Goal: Task Accomplishment & Management: Use online tool/utility

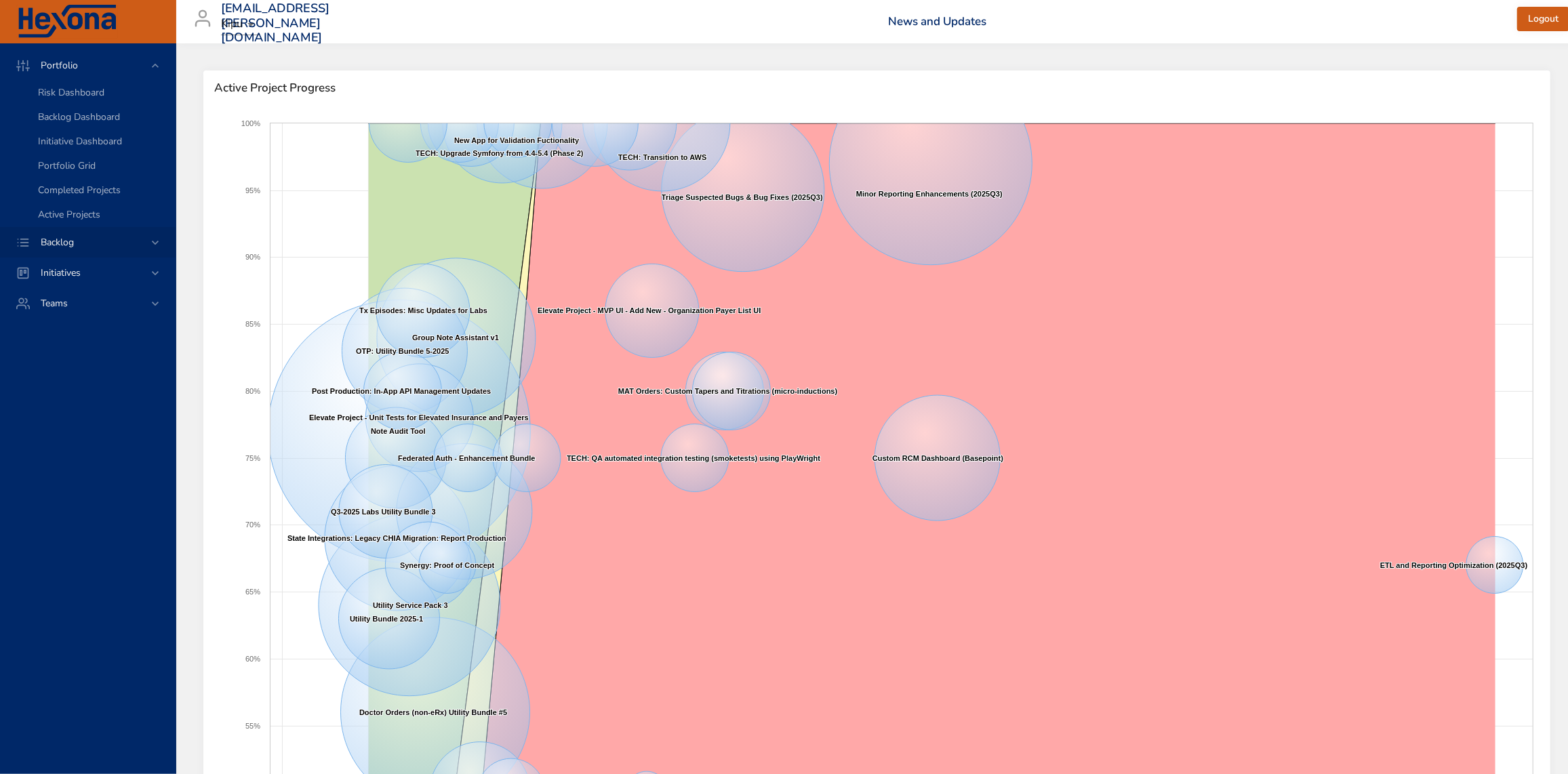
click at [156, 241] on icon at bounding box center [155, 242] width 14 height 14
click at [89, 120] on span "Backlog Details" at bounding box center [70, 123] width 65 height 13
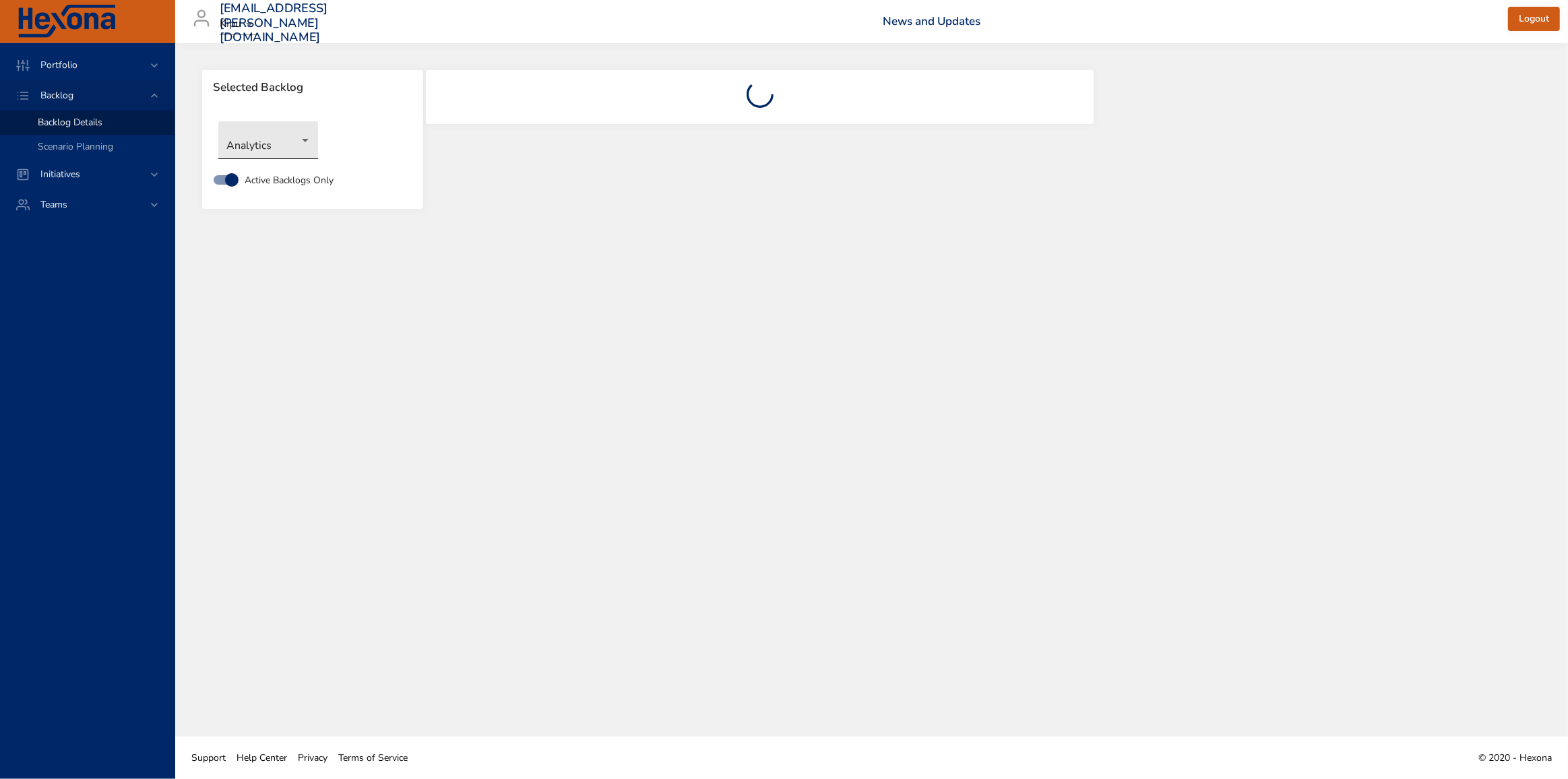
click at [305, 138] on body "Portfolio Backlog Backlog Details Scenario Planning Initiatives Teams [EMAIL_AD…" at bounding box center [784, 390] width 1568 height 779
click at [260, 496] on li "Scheduler" at bounding box center [268, 496] width 100 height 22
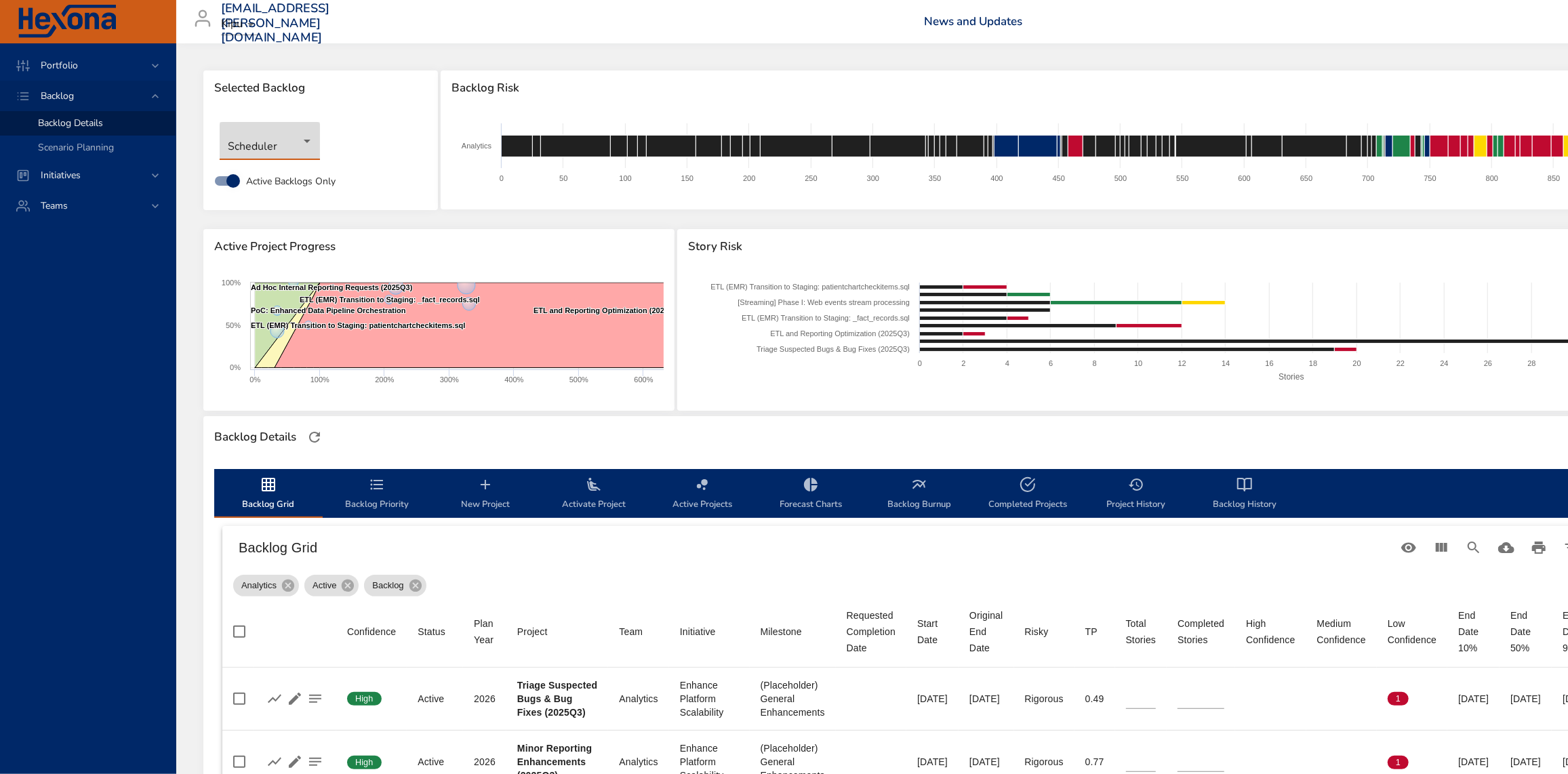
type input "*"
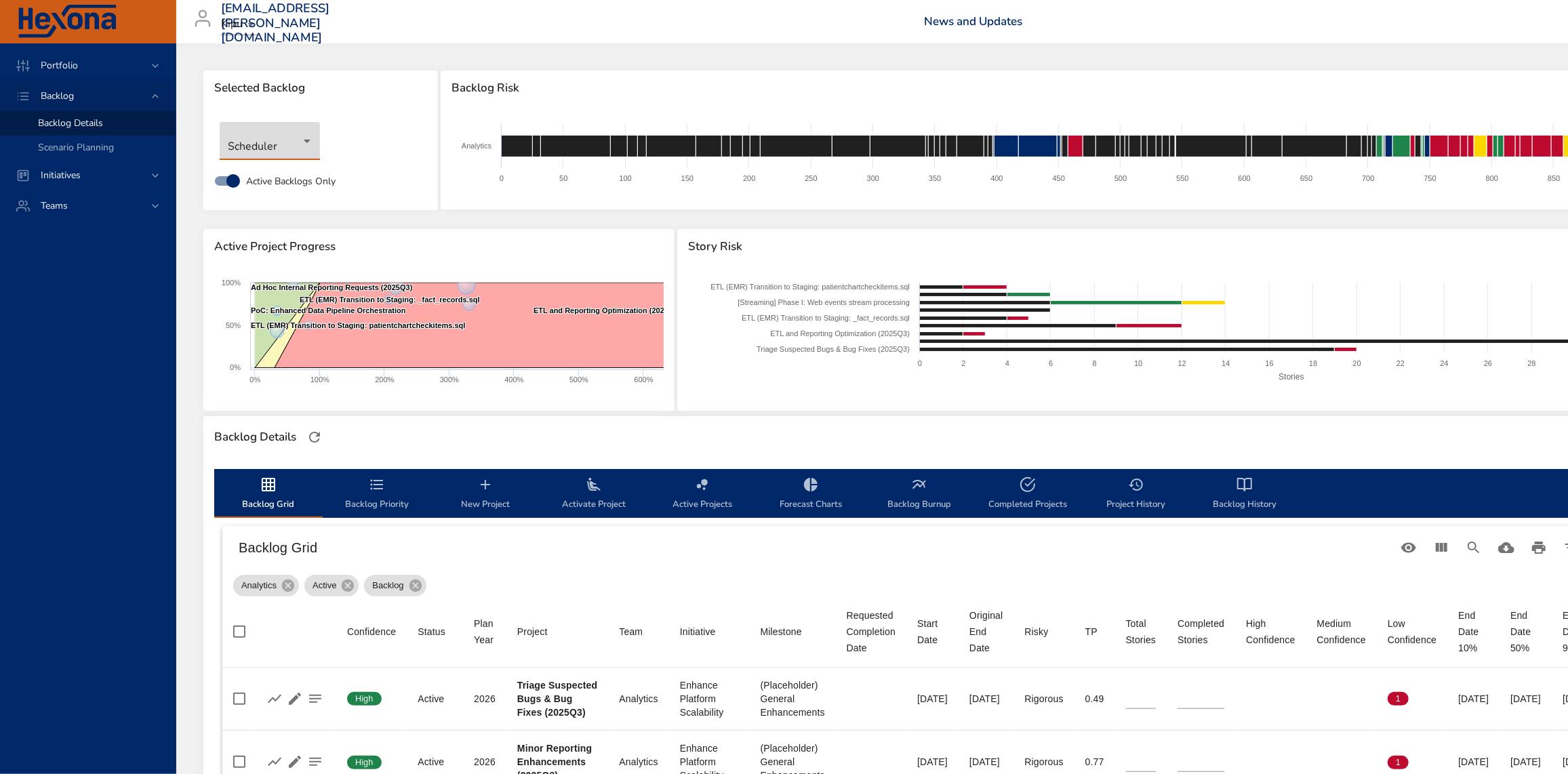
type input "*"
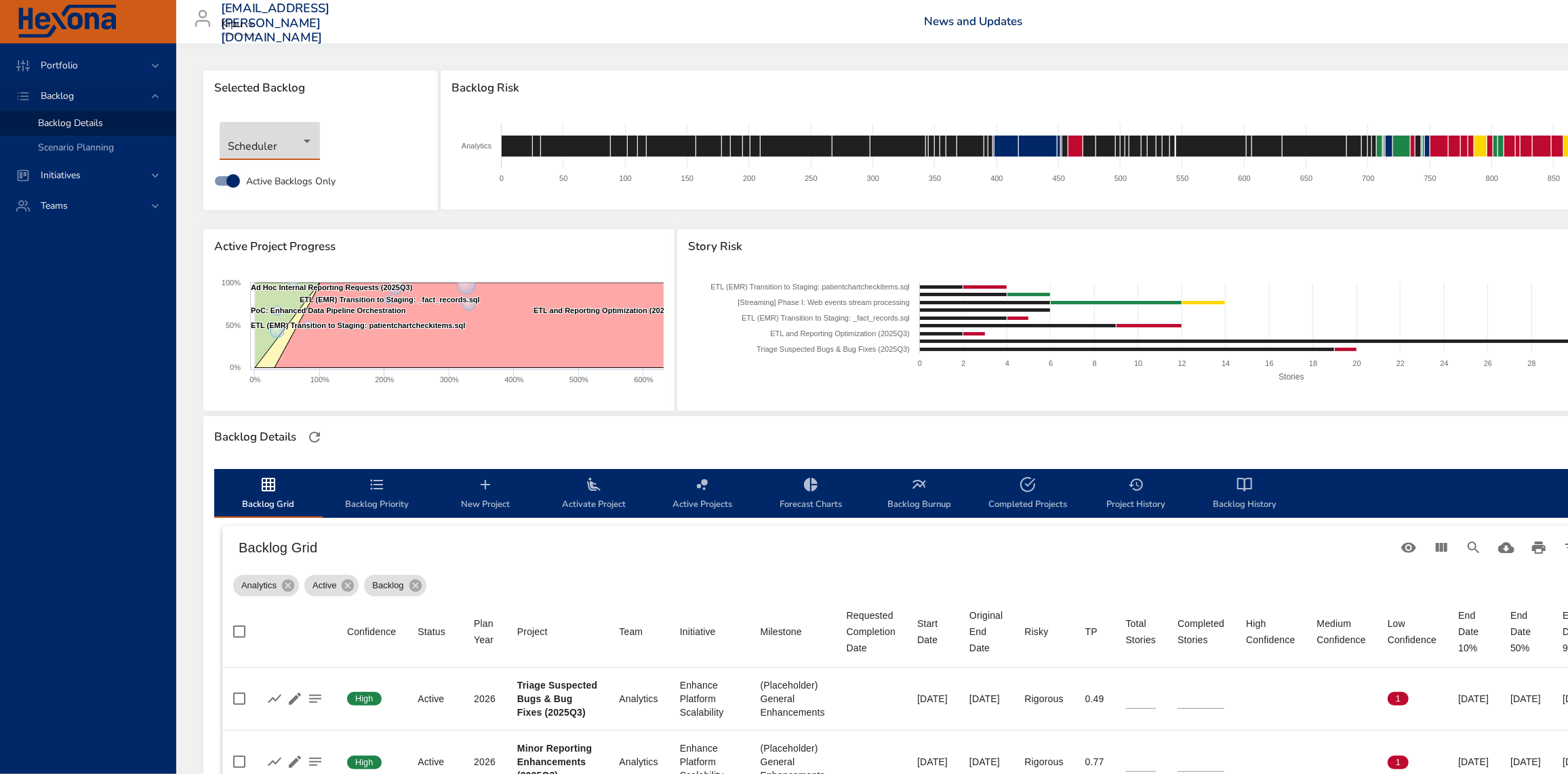
type input "*"
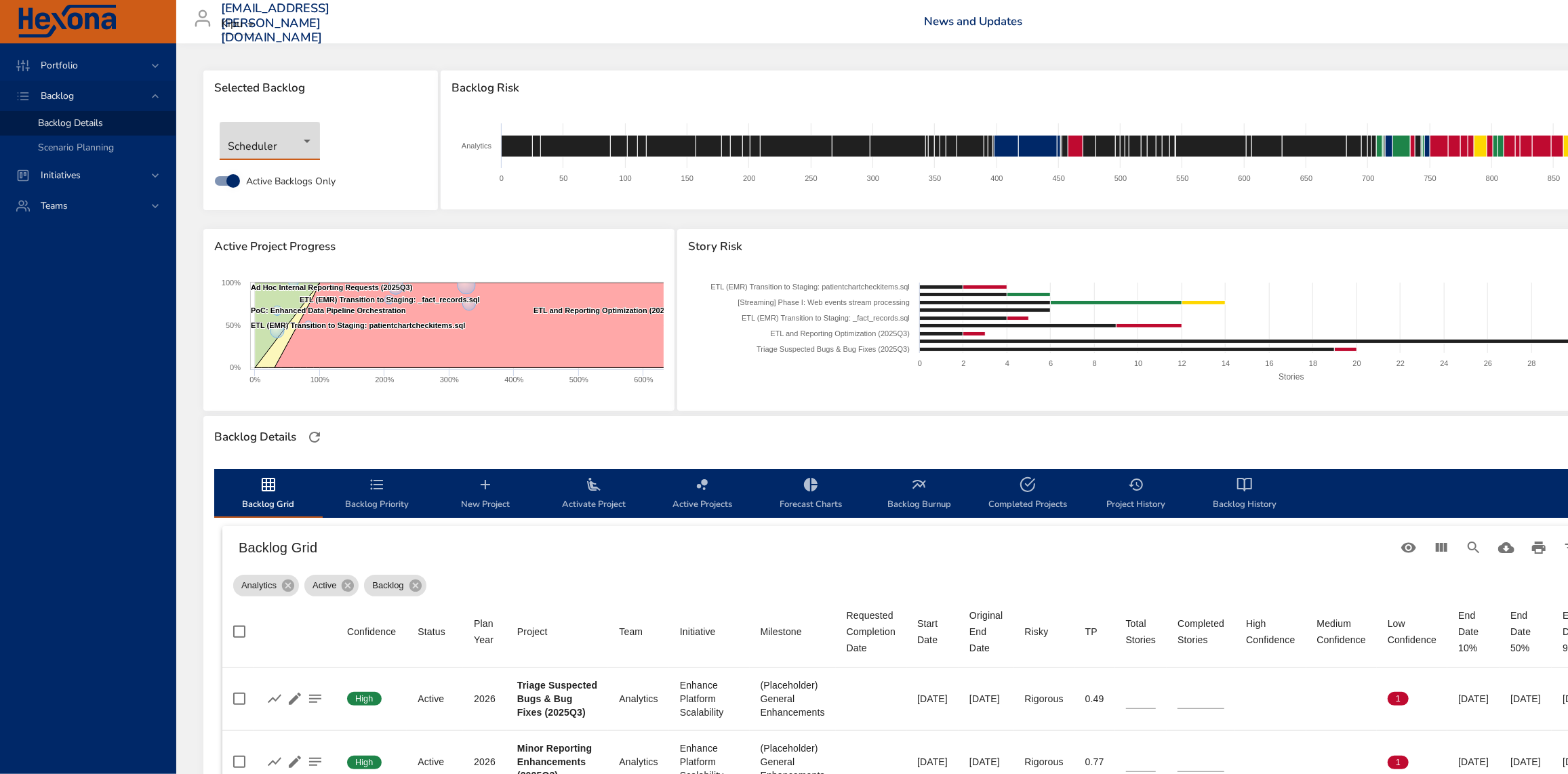
type input "*"
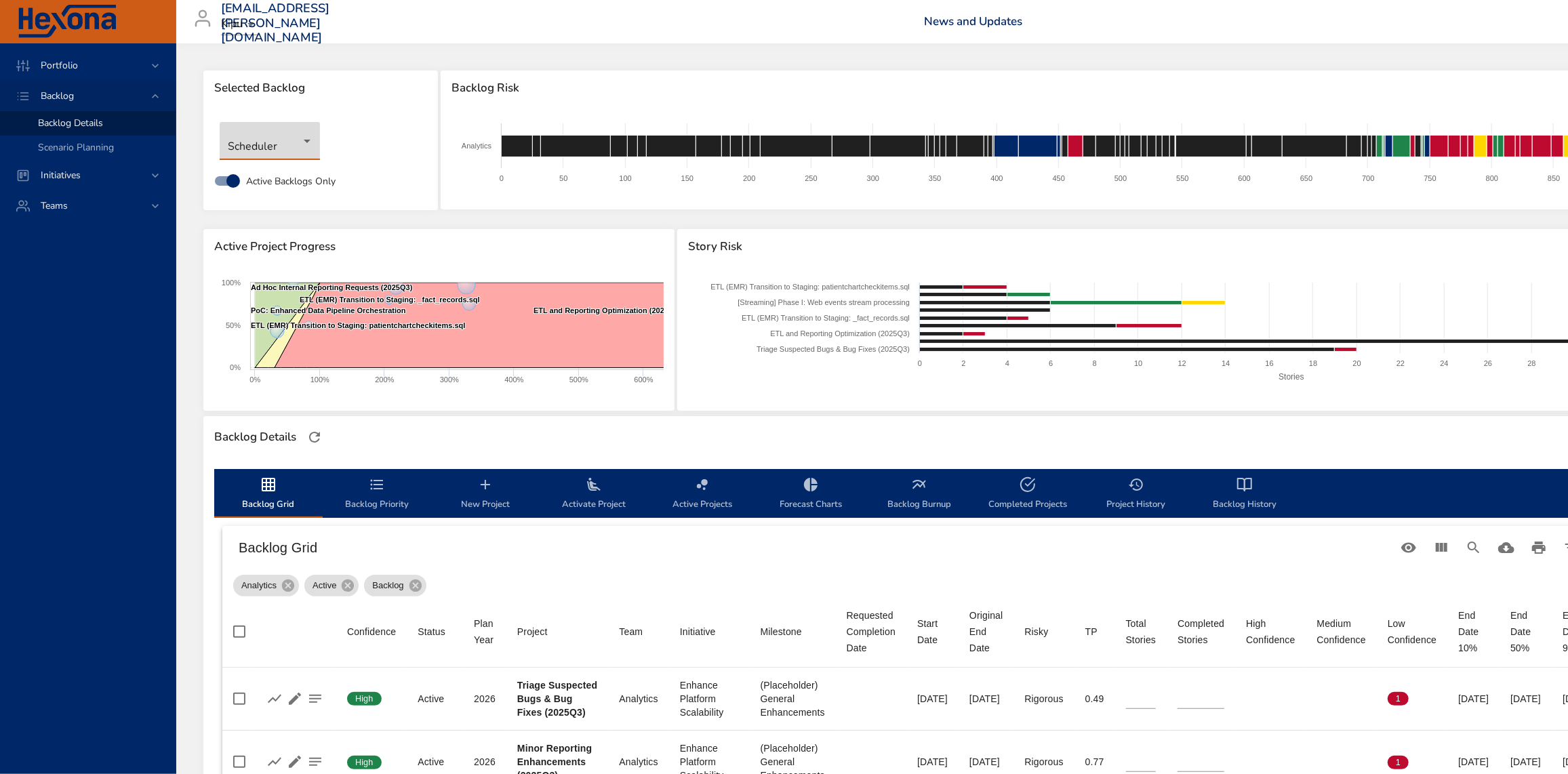
type input "*"
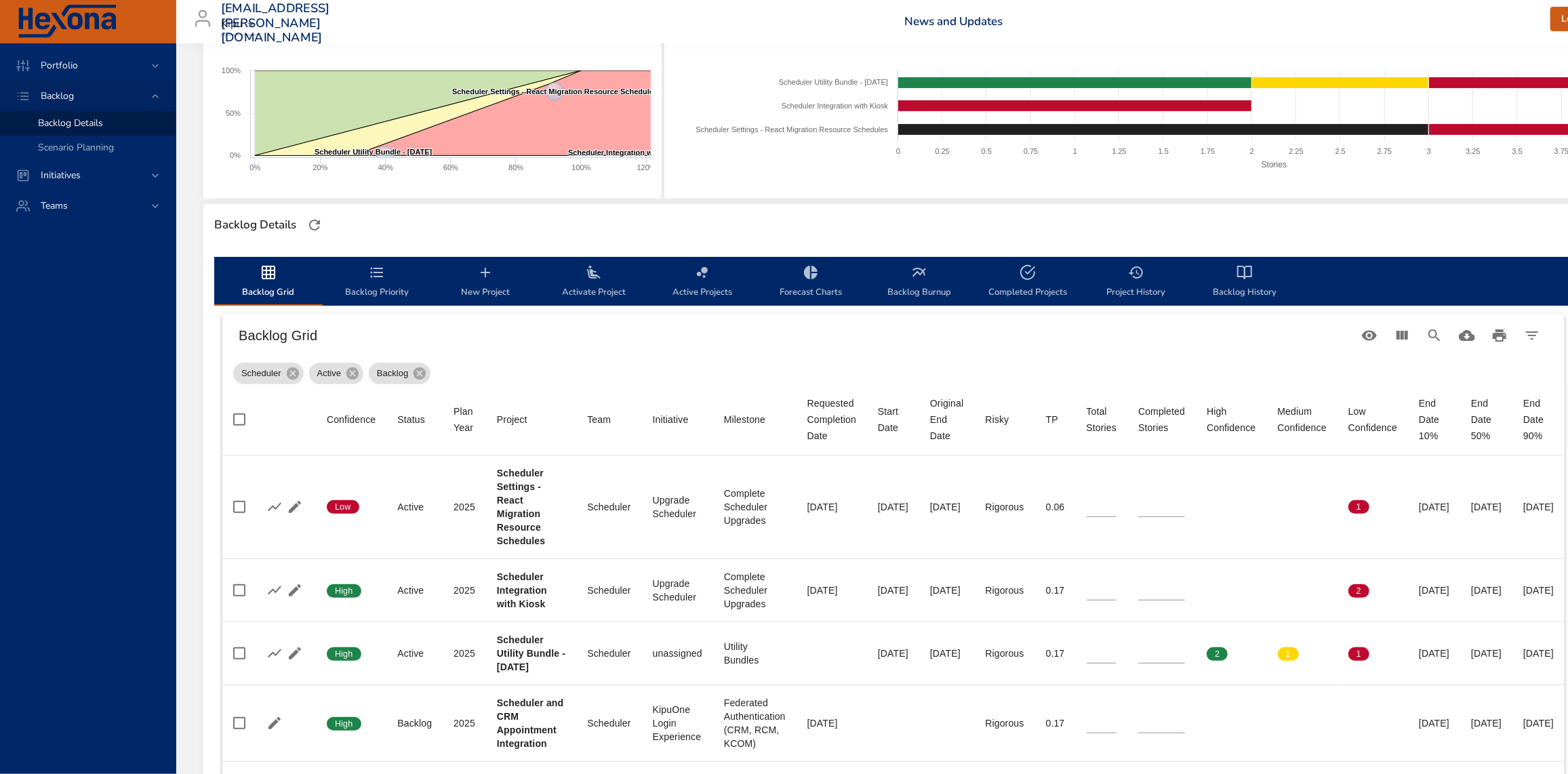
scroll to position [246, 0]
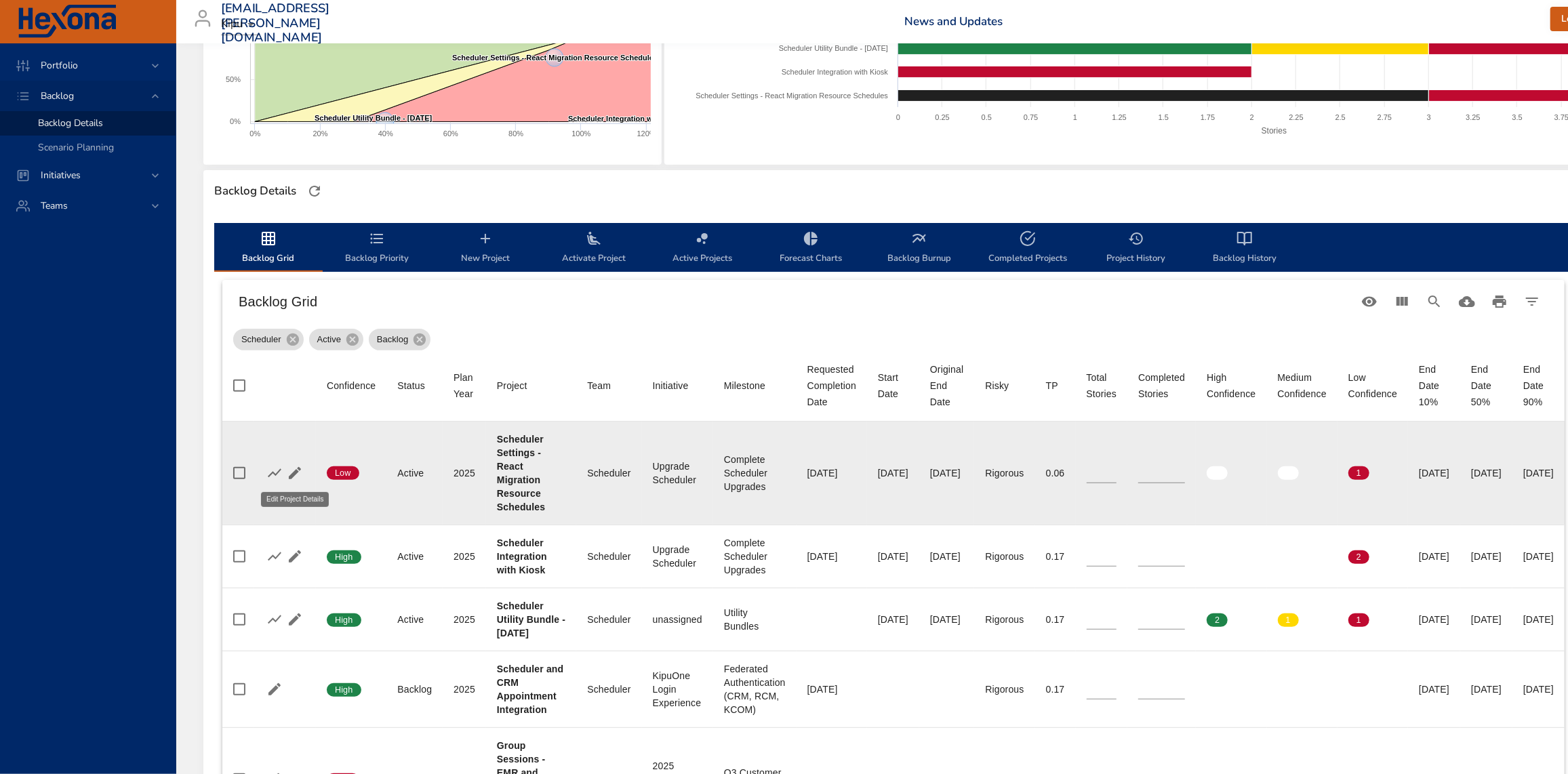
click at [299, 472] on icon "button" at bounding box center [294, 473] width 16 height 16
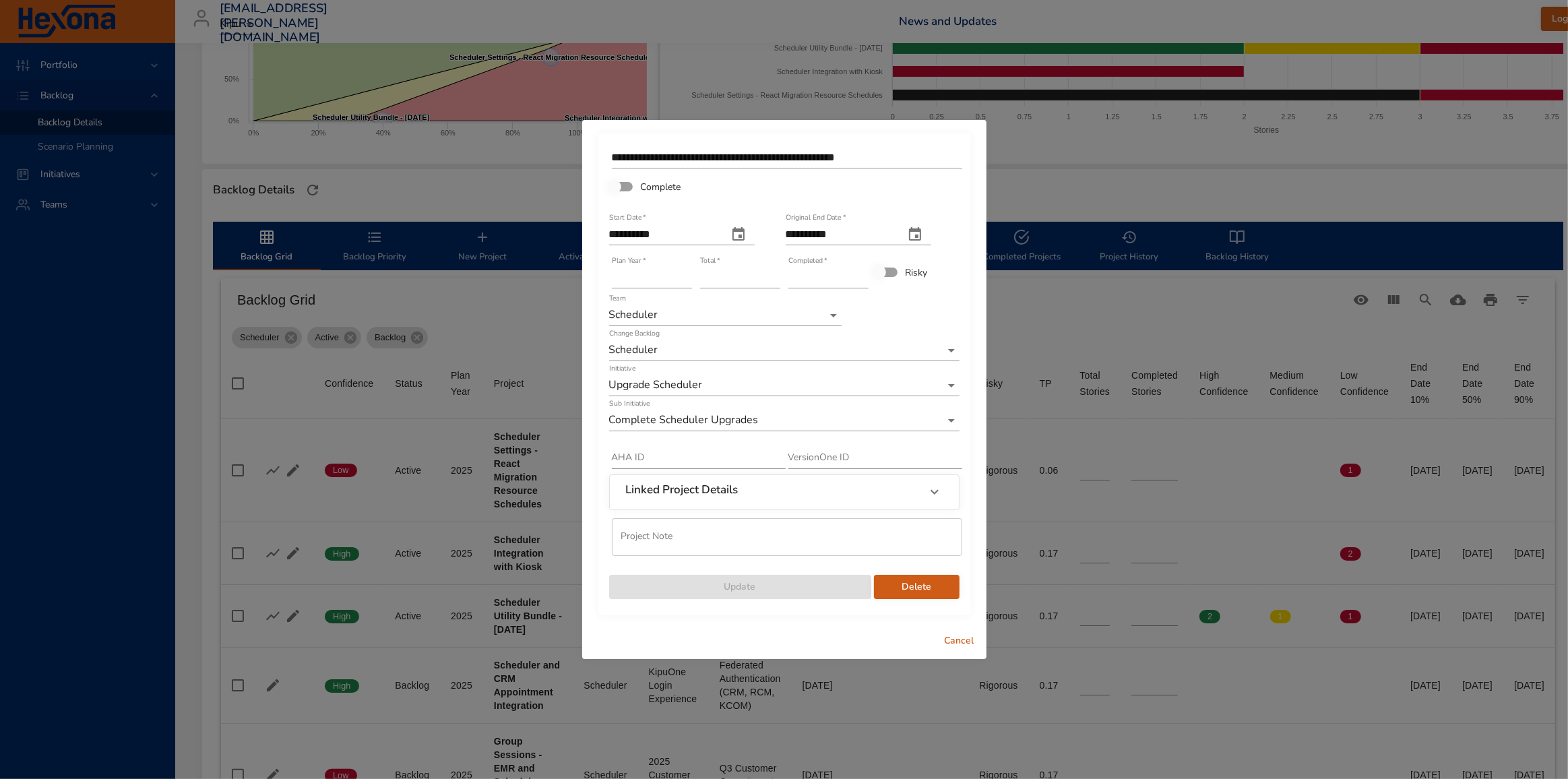
click at [935, 487] on icon at bounding box center [935, 492] width 16 height 16
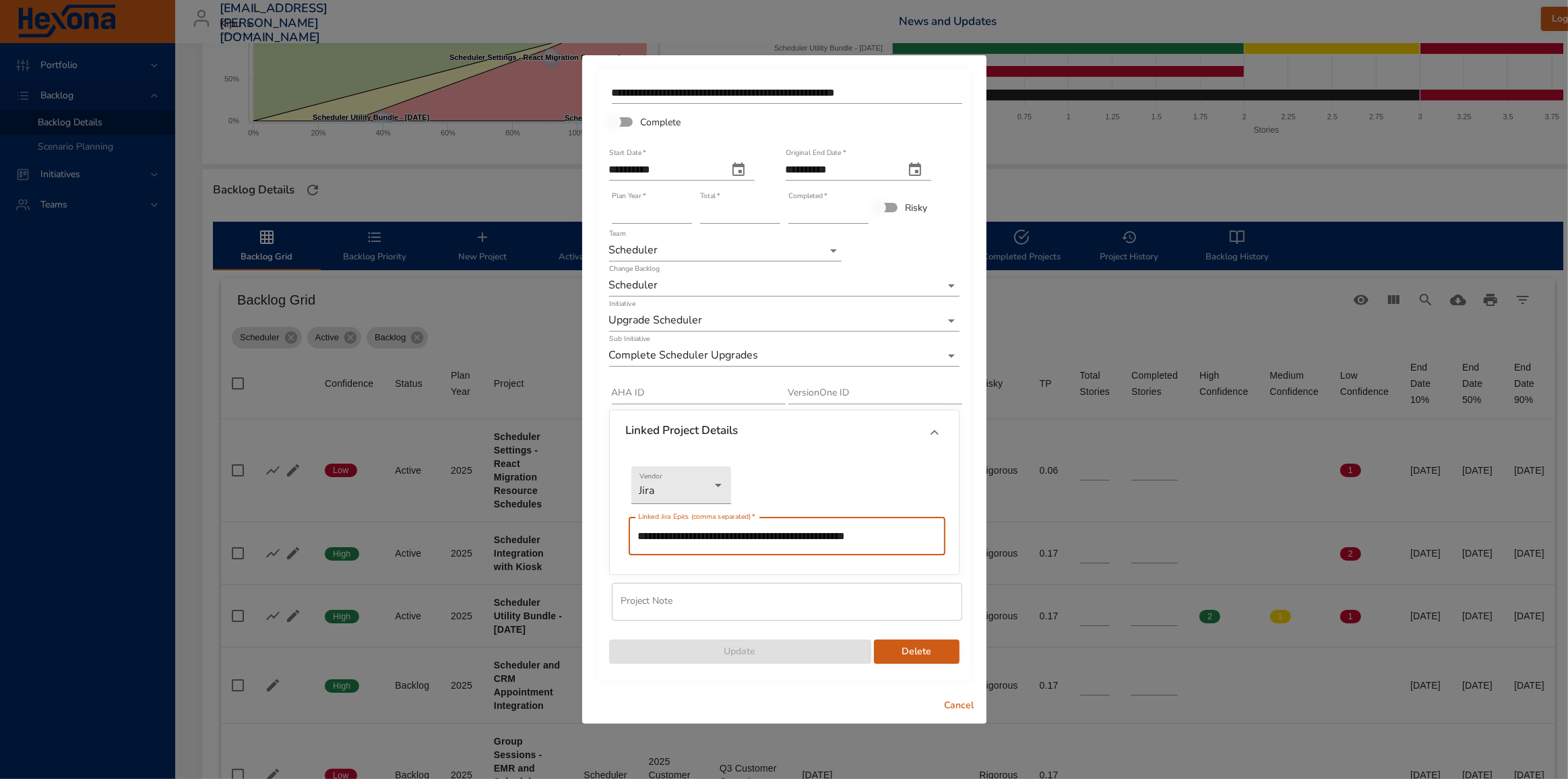
drag, startPoint x: 759, startPoint y: 533, endPoint x: 549, endPoint y: 535, distance: 210.0
click at [549, 535] on div "**********" at bounding box center [784, 390] width 1568 height 779
click at [773, 210] on input "*" at bounding box center [740, 213] width 80 height 21
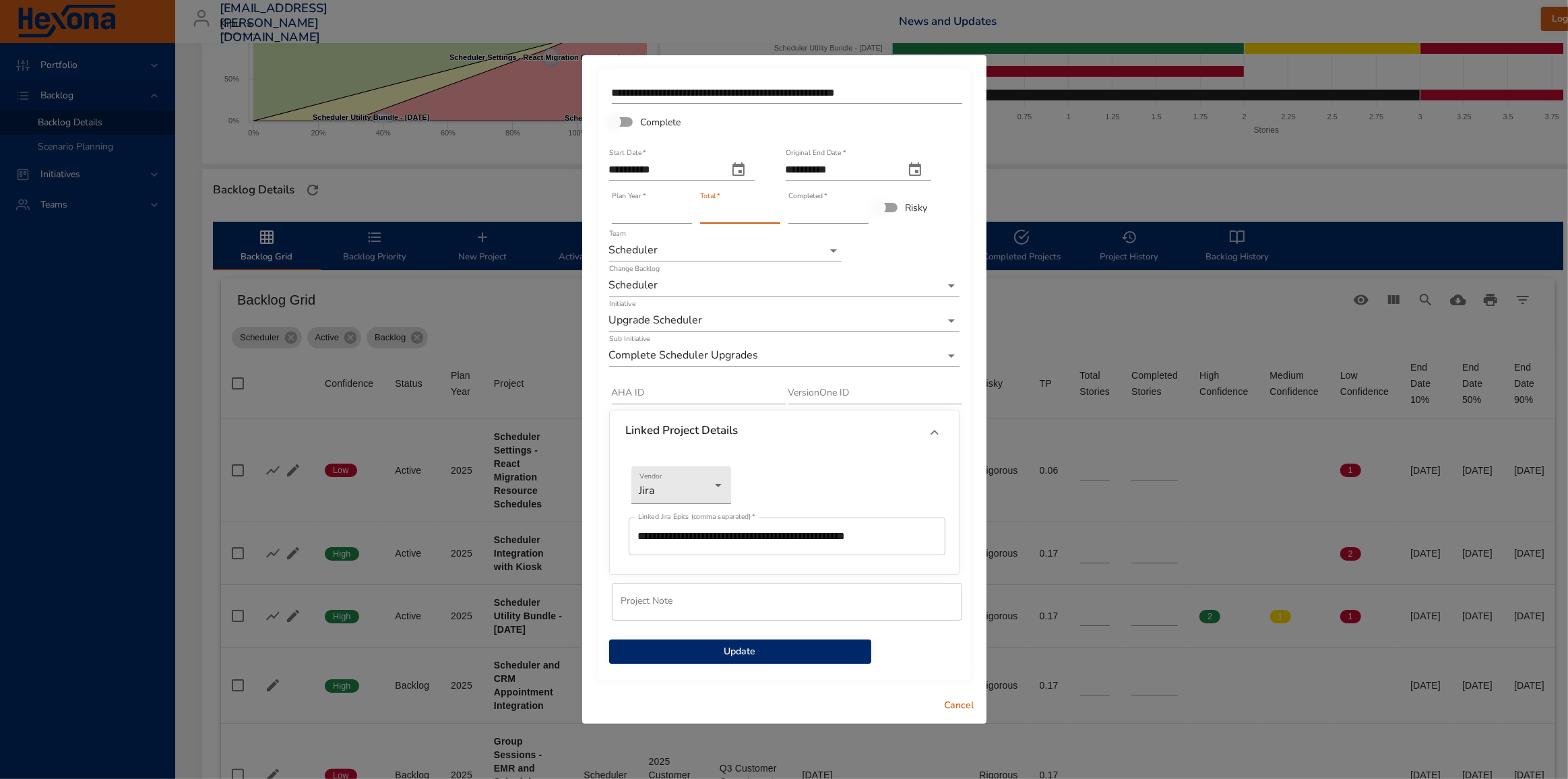
click at [773, 210] on input "*" at bounding box center [740, 213] width 80 height 21
type input "*"
click at [774, 210] on input "*" at bounding box center [740, 213] width 80 height 21
click at [863, 209] on input "*" at bounding box center [828, 213] width 80 height 21
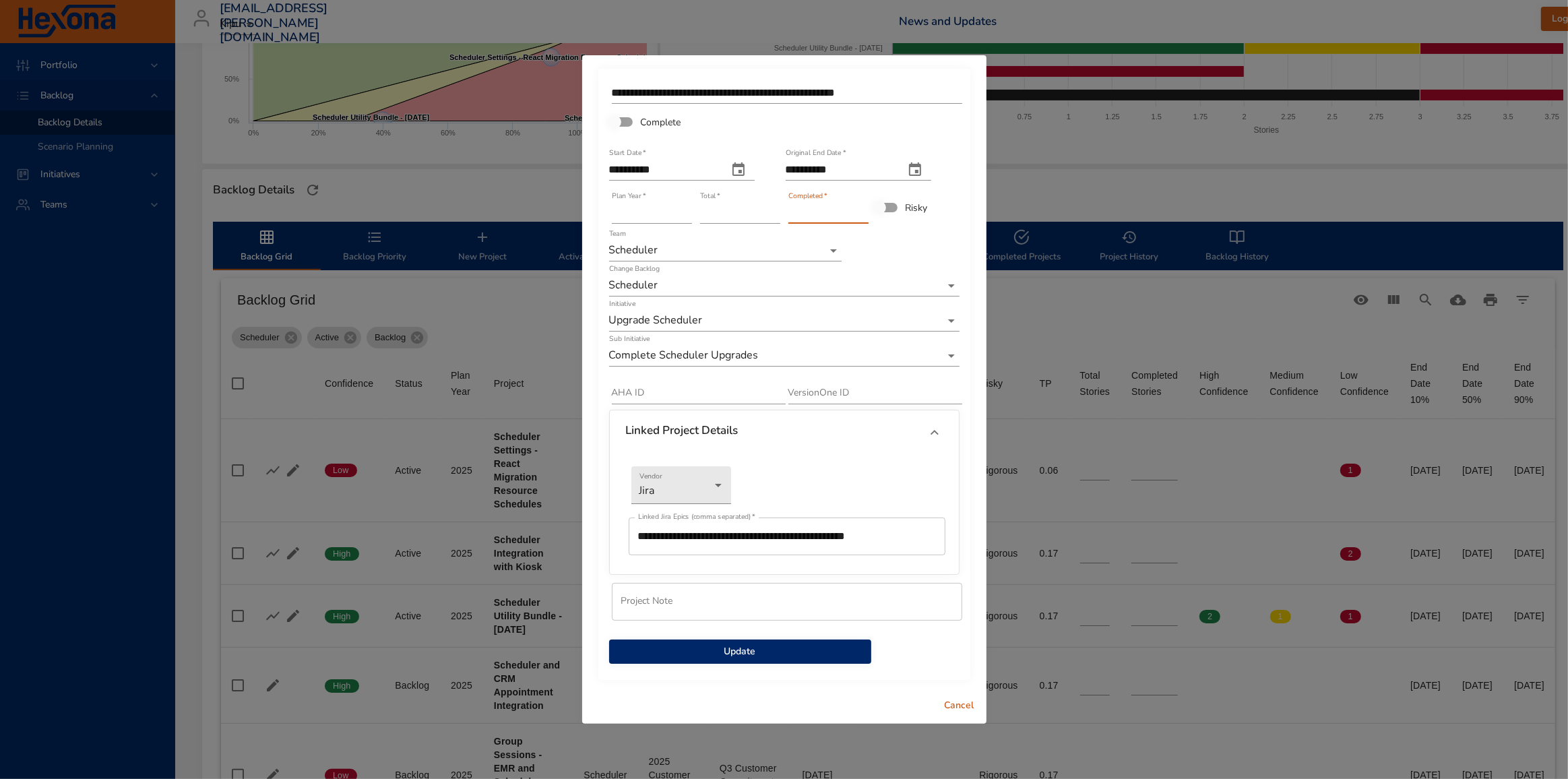
click at [863, 209] on input "*" at bounding box center [828, 213] width 80 height 21
type input "*"
click at [863, 209] on input "*" at bounding box center [828, 213] width 80 height 21
click at [738, 657] on span "Update" at bounding box center [740, 652] width 241 height 17
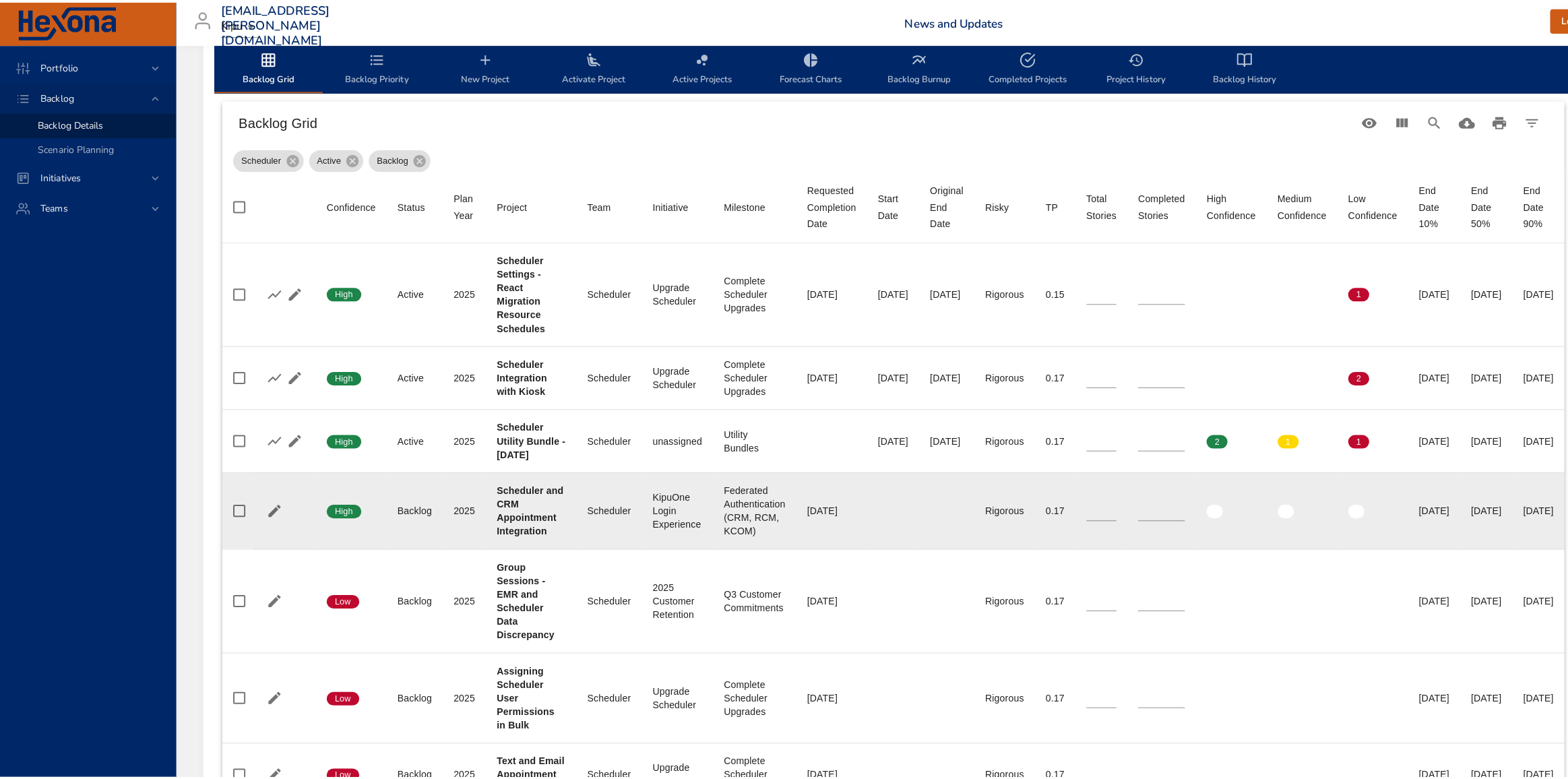
scroll to position [429, 0]
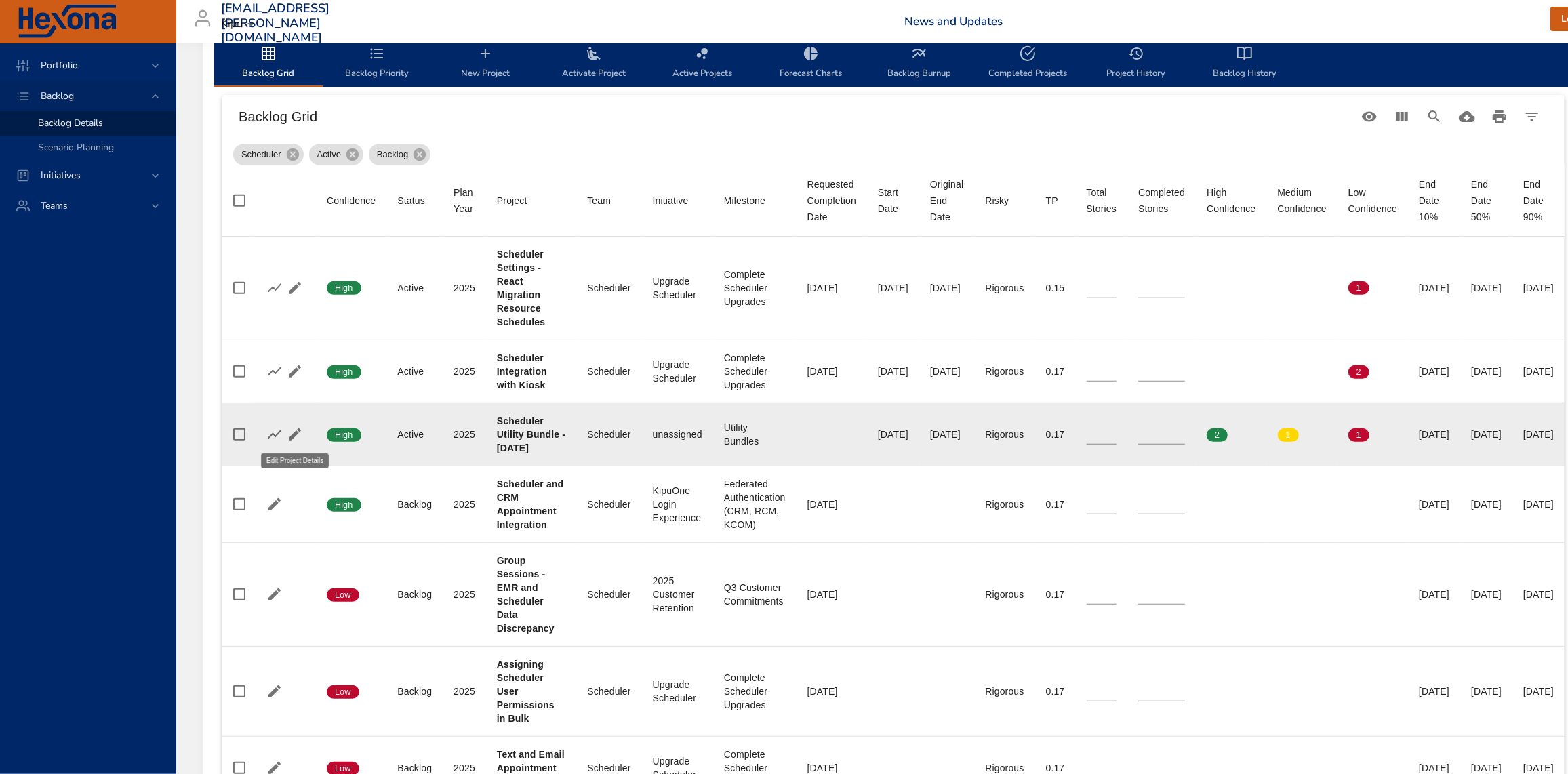
click at [296, 433] on icon "button" at bounding box center [294, 434] width 12 height 12
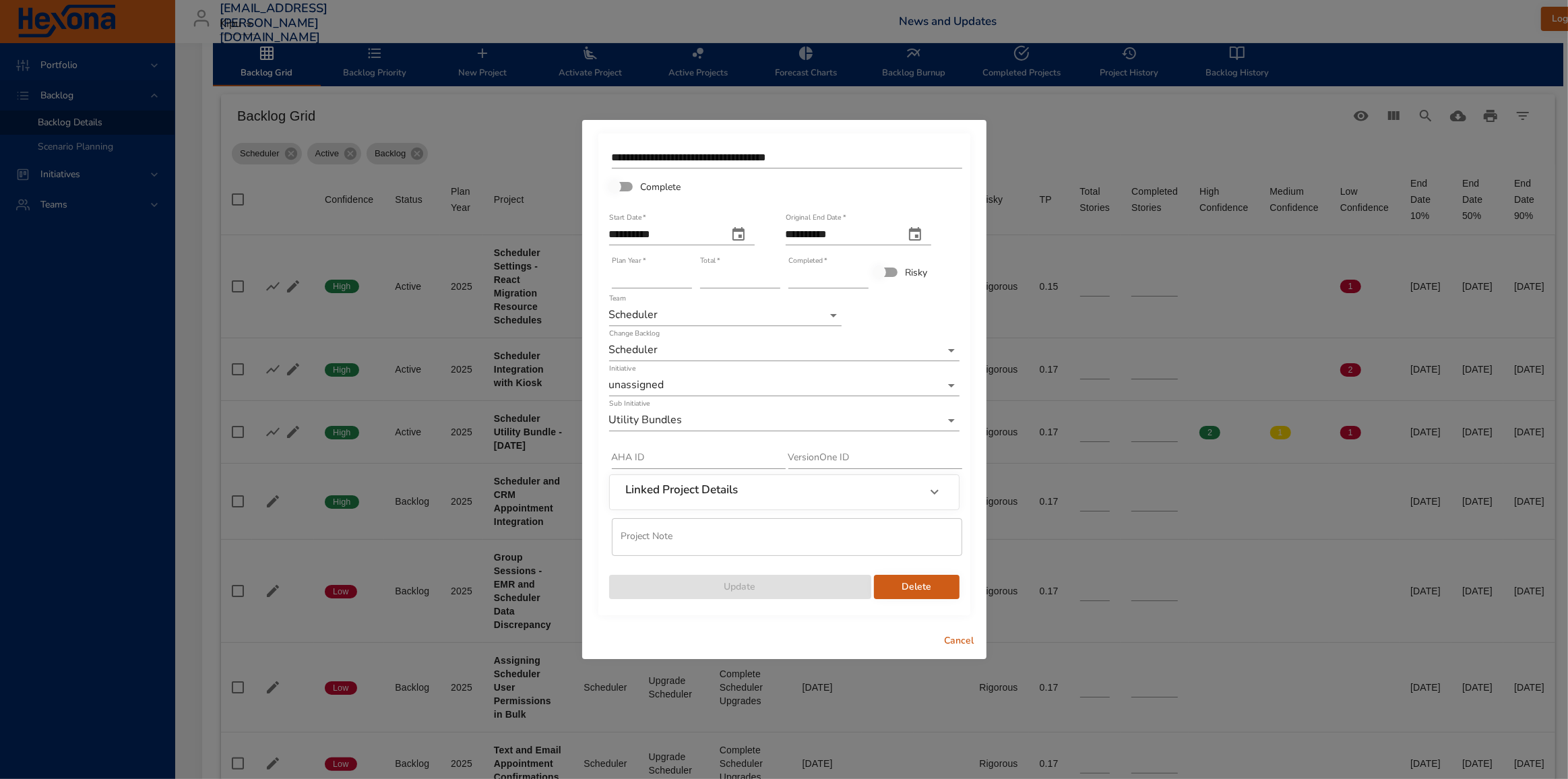
click at [938, 491] on icon at bounding box center [935, 492] width 16 height 16
